Goal: Information Seeking & Learning: Compare options

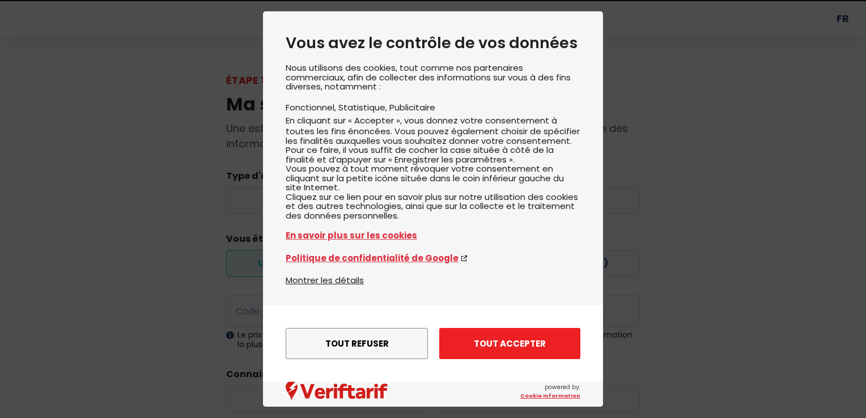
click at [526, 344] on button "Tout accepter" at bounding box center [509, 343] width 141 height 31
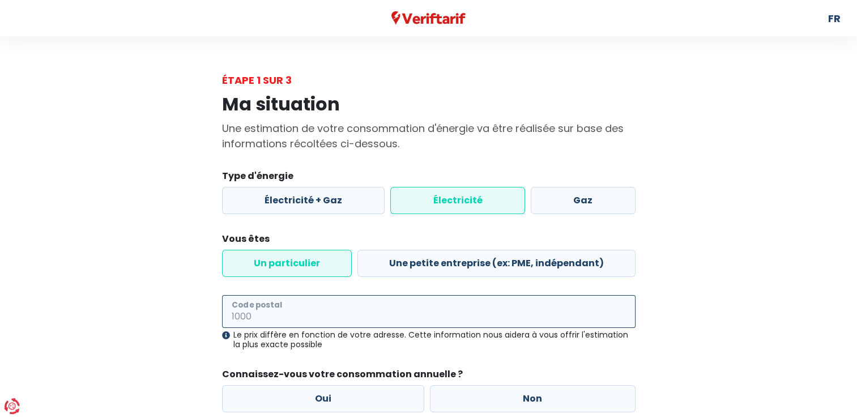
click at [340, 314] on input "Code postal" at bounding box center [429, 311] width 414 height 33
type input "4020"
click at [646, 357] on div "Ma situation Une estimation de votre consommation d'énergie va être réalisée su…" at bounding box center [429, 276] width 646 height 376
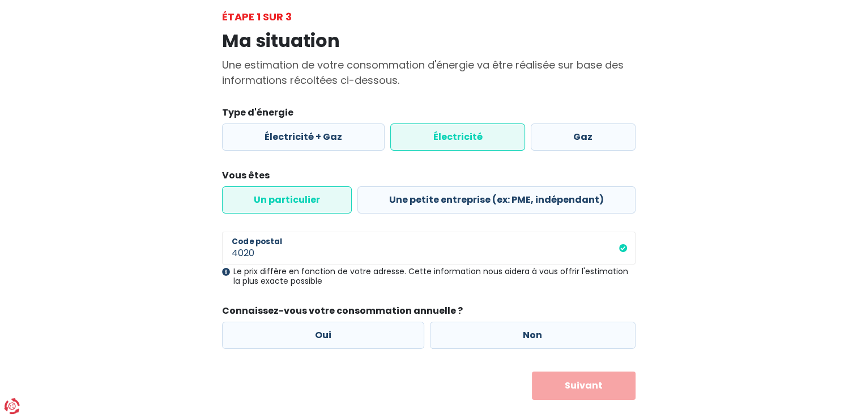
scroll to position [66, 0]
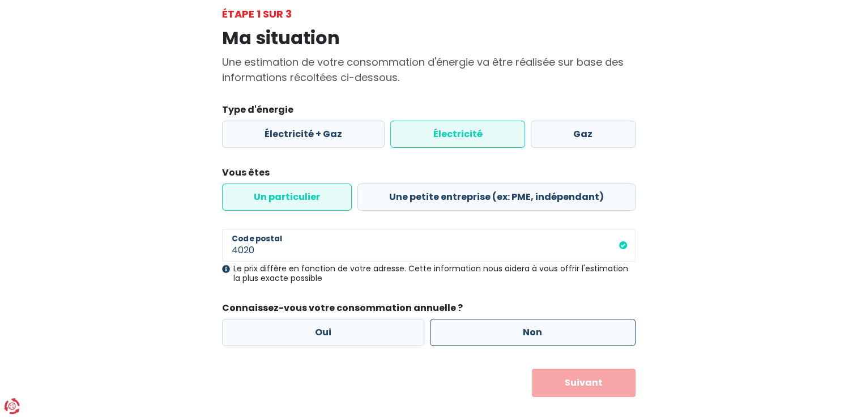
click at [531, 332] on label "Non" at bounding box center [533, 332] width 206 height 27
click at [531, 332] on input "Non" at bounding box center [533, 332] width 206 height 27
radio input "true"
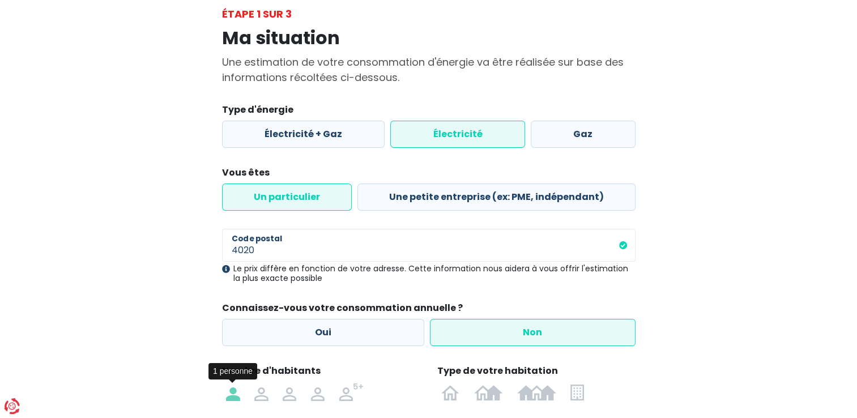
click at [236, 390] on img at bounding box center [233, 392] width 14 height 18
click at [236, 390] on input "radio" at bounding box center [233, 392] width 28 height 18
radio input "true"
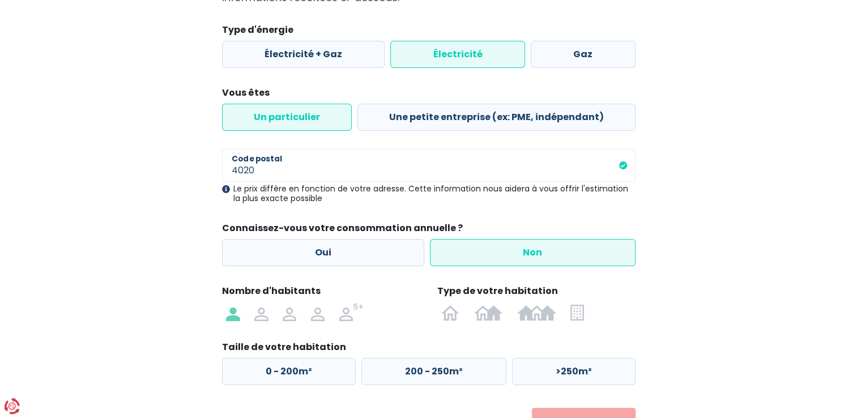
scroll to position [147, 0]
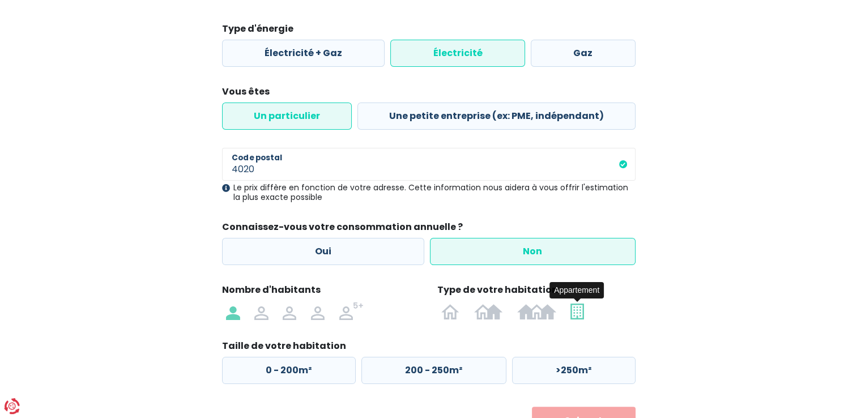
click at [580, 316] on img at bounding box center [577, 311] width 13 height 18
click at [580, 316] on input "radio" at bounding box center [578, 311] width 28 height 18
radio input "true"
click at [284, 374] on label "0 - 50m²" at bounding box center [288, 370] width 133 height 27
click at [284, 374] on input "0 - 50m²" at bounding box center [288, 370] width 133 height 27
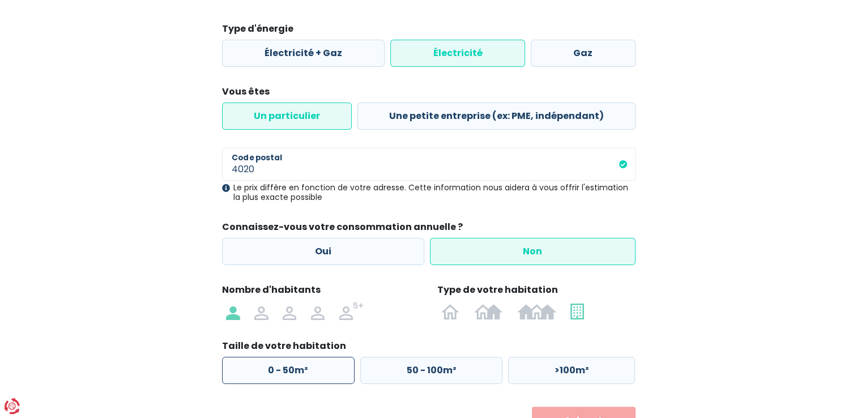
radio input "true"
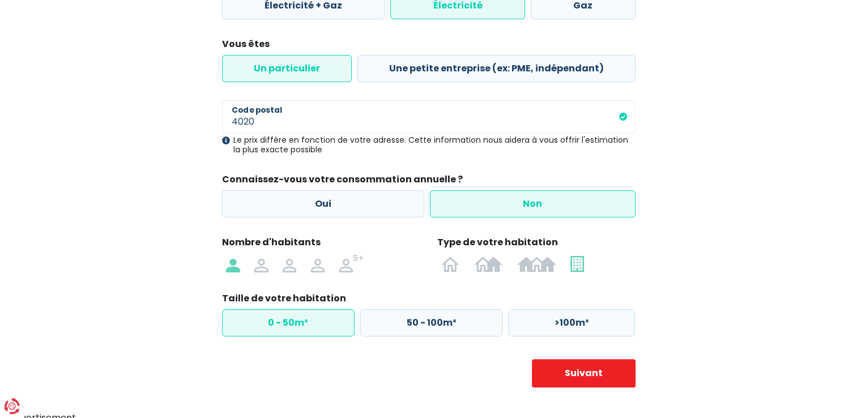
scroll to position [201, 0]
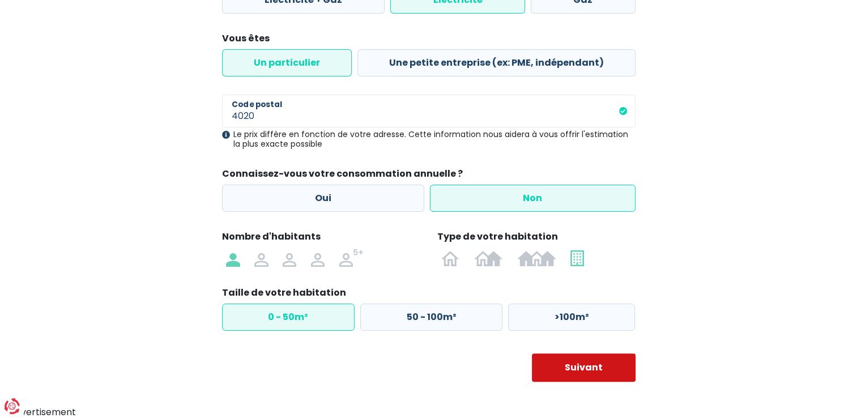
click at [610, 368] on button "Suivant" at bounding box center [584, 368] width 104 height 28
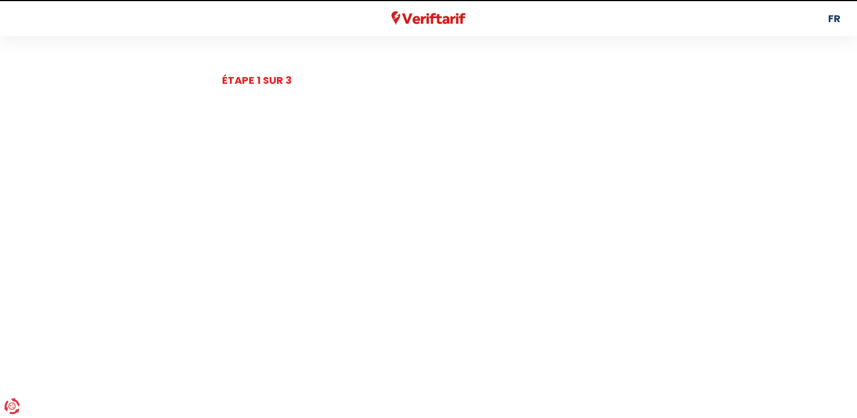
select select
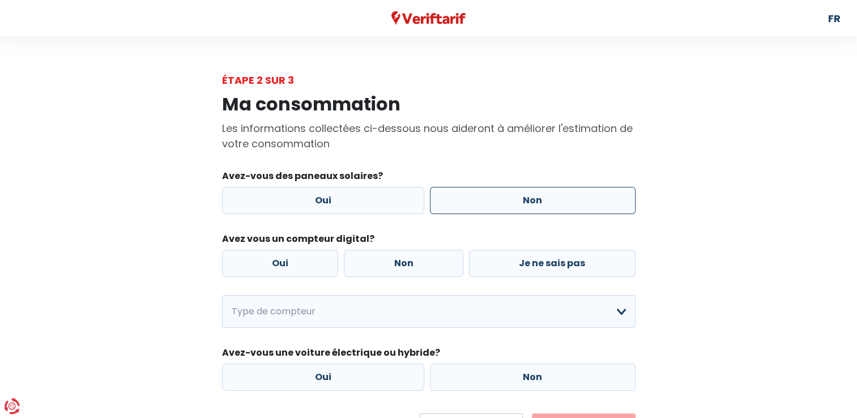
click at [548, 206] on label "Non" at bounding box center [533, 200] width 206 height 27
click at [548, 206] on input "Non" at bounding box center [533, 200] width 206 height 27
radio input "true"
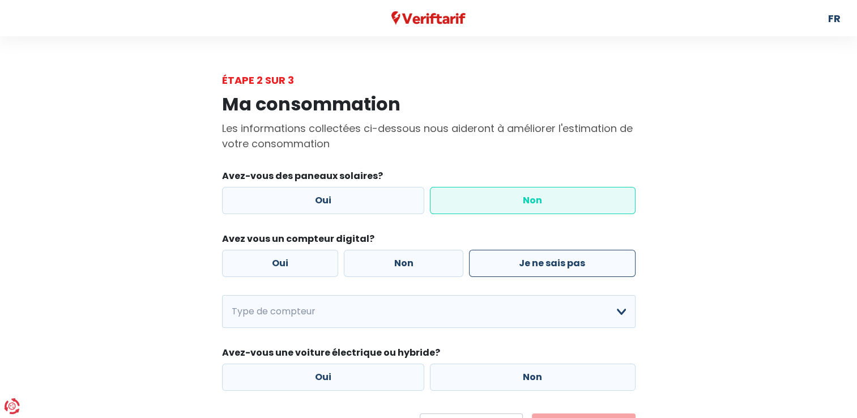
click at [539, 267] on label "Je ne sais pas" at bounding box center [552, 263] width 167 height 27
click at [539, 267] on input "Je ne sais pas" at bounding box center [552, 263] width 167 height 27
radio input "true"
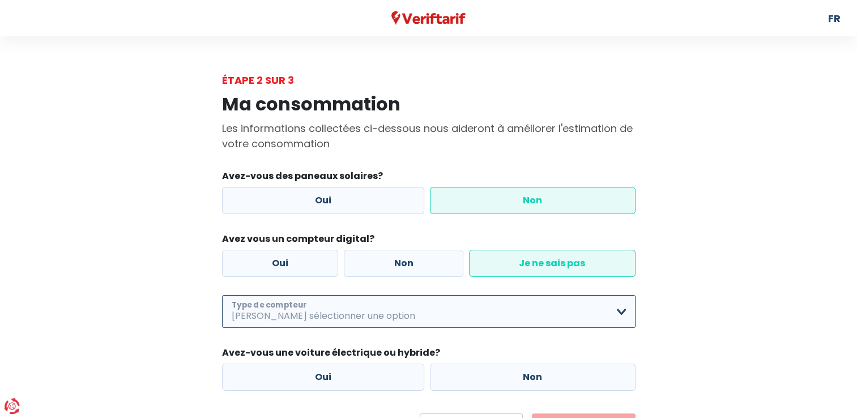
click at [616, 313] on select "Mono-horaire Bi-horaire Mono-horaire + exclusif nuit Bi-horaire + exclusif nuit…" at bounding box center [429, 311] width 414 height 33
click at [222, 296] on select "Mono-horaire Bi-horaire Mono-horaire + exclusif nuit Bi-horaire + exclusif nuit…" at bounding box center [429, 311] width 414 height 33
select select "day_single_rate"
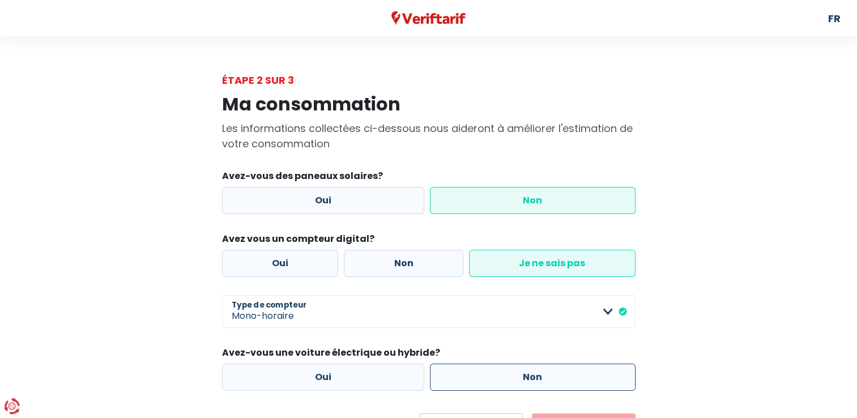
click at [537, 373] on label "Non" at bounding box center [533, 377] width 206 height 27
click at [537, 373] on input "Non" at bounding box center [533, 377] width 206 height 27
radio input "true"
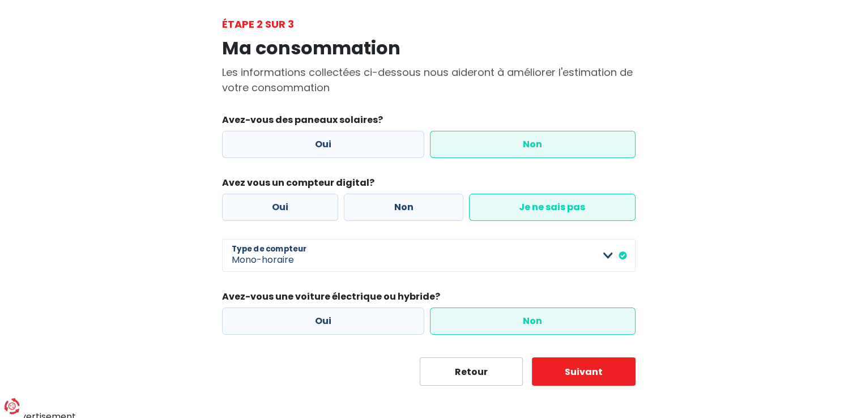
scroll to position [60, 0]
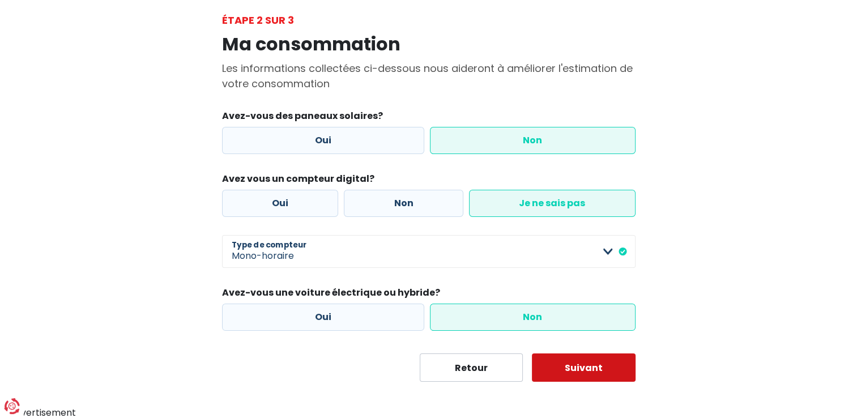
click at [616, 371] on button "Suivant" at bounding box center [584, 368] width 104 height 28
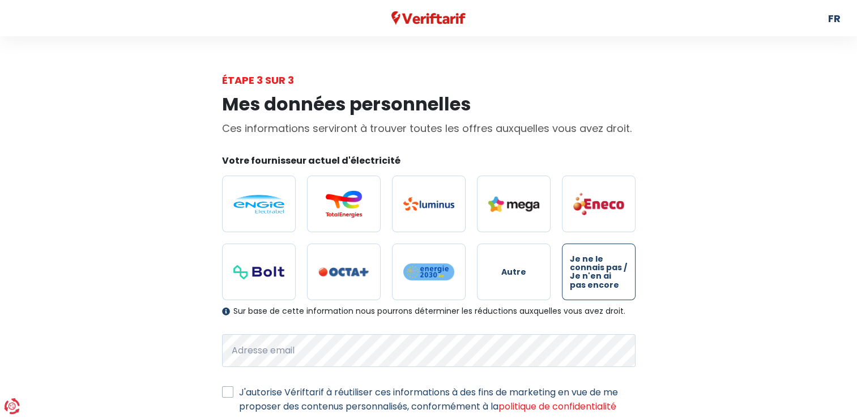
click at [605, 274] on span "Je ne le connais pas / Je n'en ai pas encore" at bounding box center [599, 272] width 58 height 35
click at [605, 274] on input "Je ne le connais pas / Je n'en ai pas encore" at bounding box center [599, 272] width 74 height 57
radio input "true"
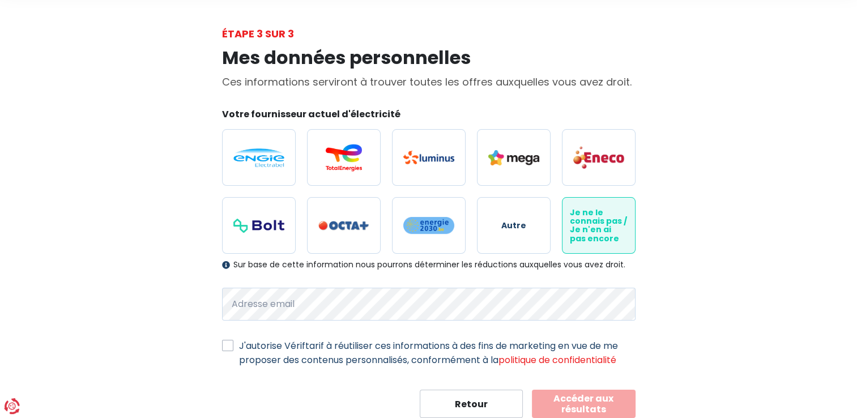
scroll to position [48, 0]
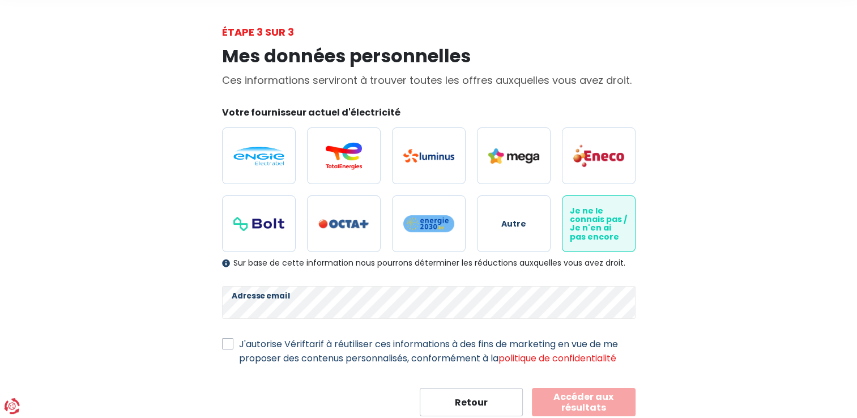
click at [239, 342] on label "J'autorise Vériftarif à réutiliser ces informations à des fins de marketing en …" at bounding box center [437, 351] width 397 height 28
click at [229, 342] on input "J'autorise Vériftarif à réutiliser ces informations à des fins de marketing en …" at bounding box center [227, 342] width 11 height 11
checkbox input "true"
click at [573, 403] on button "Accéder aux résultats" at bounding box center [584, 402] width 104 height 28
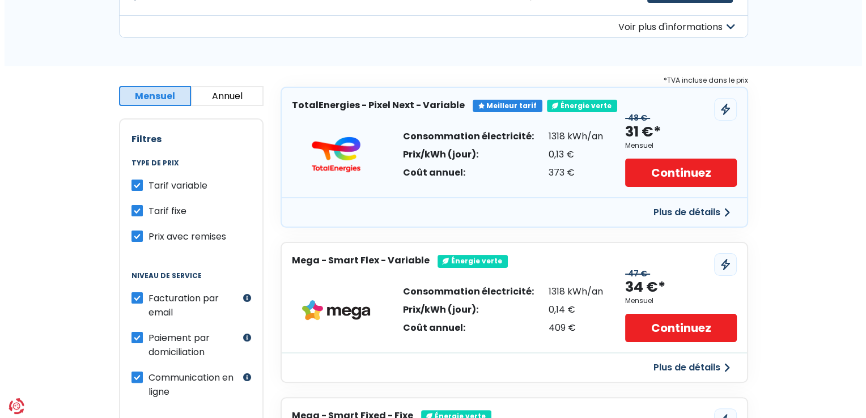
scroll to position [145, 0]
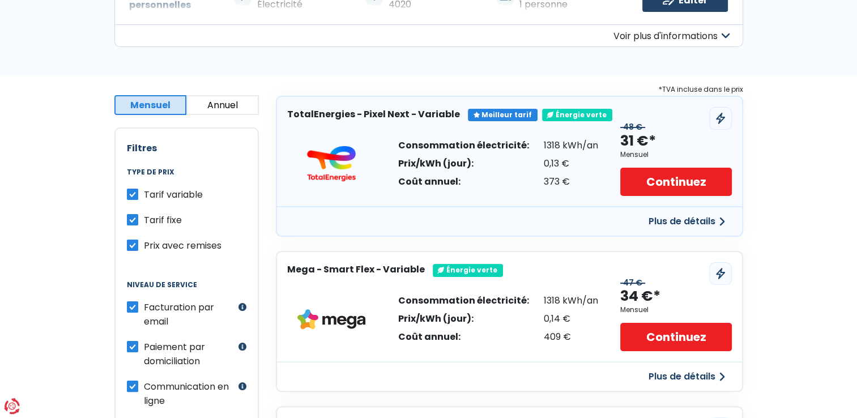
click at [675, 219] on button "Plus de détails" at bounding box center [687, 221] width 90 height 20
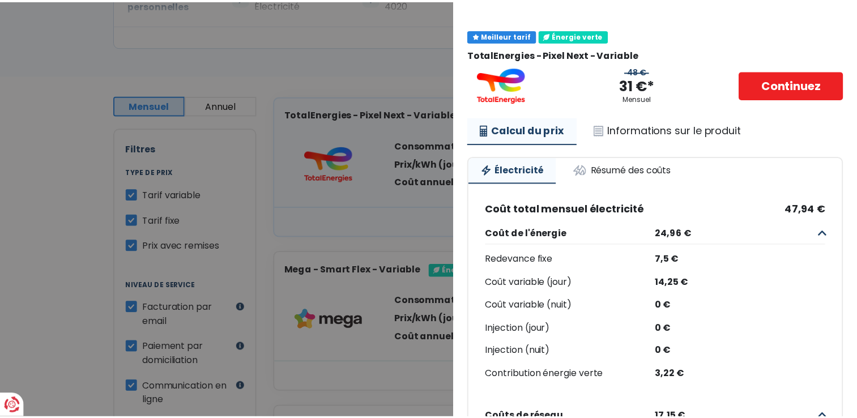
scroll to position [0, 0]
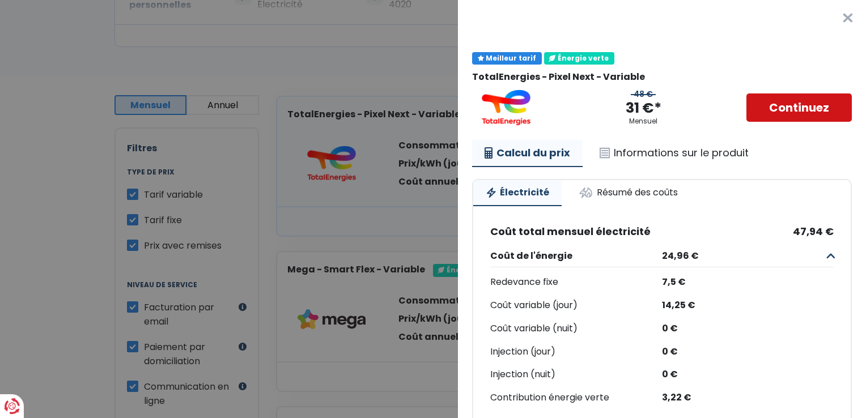
click at [786, 104] on link "Continuez" at bounding box center [798, 107] width 105 height 28
click at [831, 16] on button "×" at bounding box center [847, 18] width 36 height 36
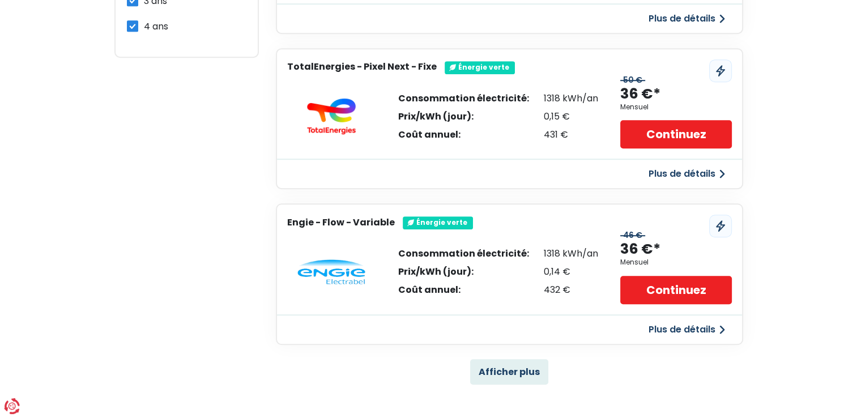
scroll to position [662, 0]
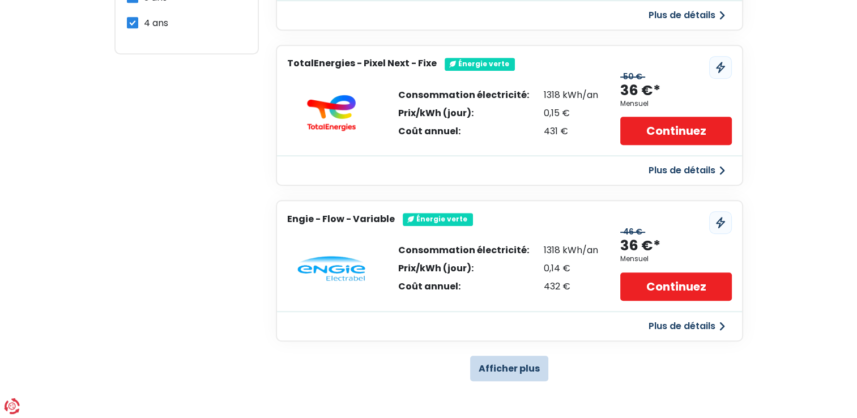
click at [526, 368] on button "Afficher plus" at bounding box center [509, 368] width 78 height 25
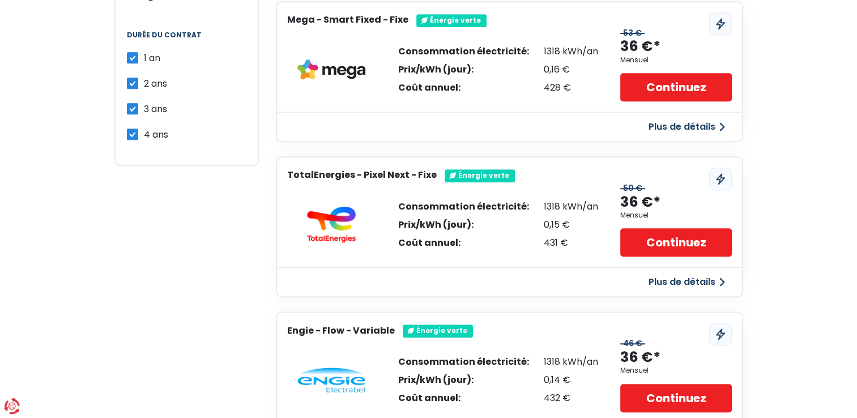
scroll to position [0, 0]
